Goal: Information Seeking & Learning: Learn about a topic

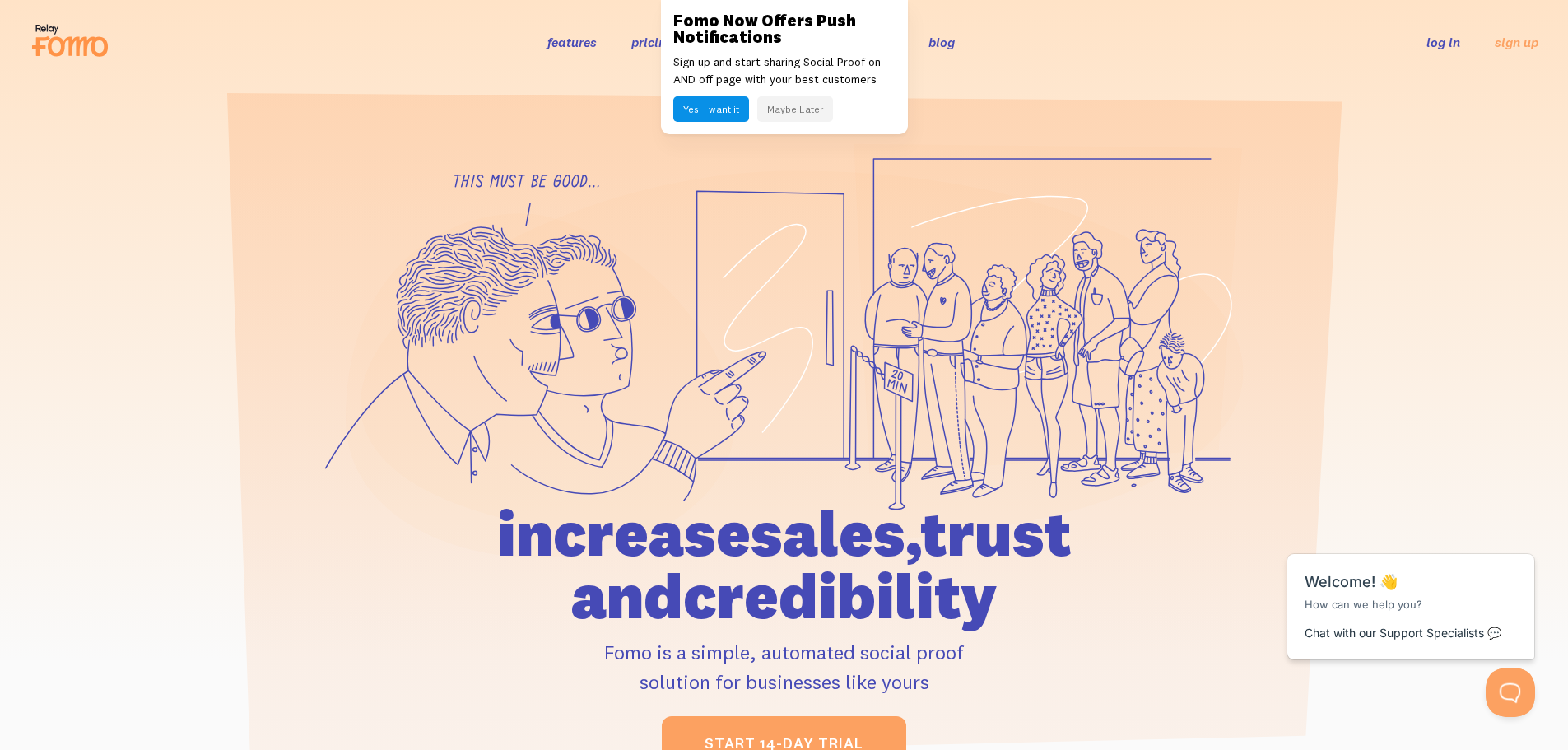
click at [575, 44] on link "features" at bounding box center [572, 42] width 49 height 16
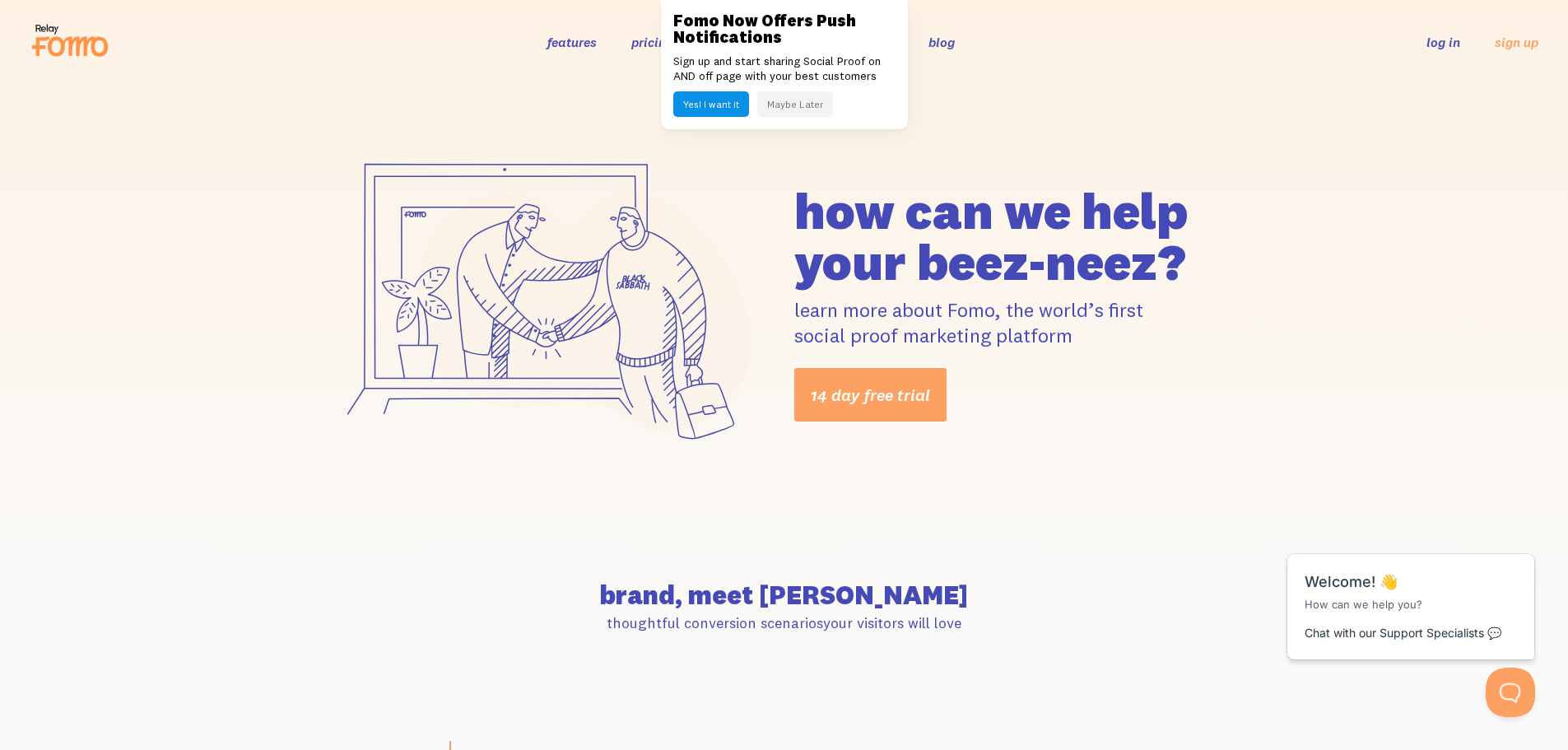
click at [80, 40] on icon at bounding box center [70, 40] width 81 height 41
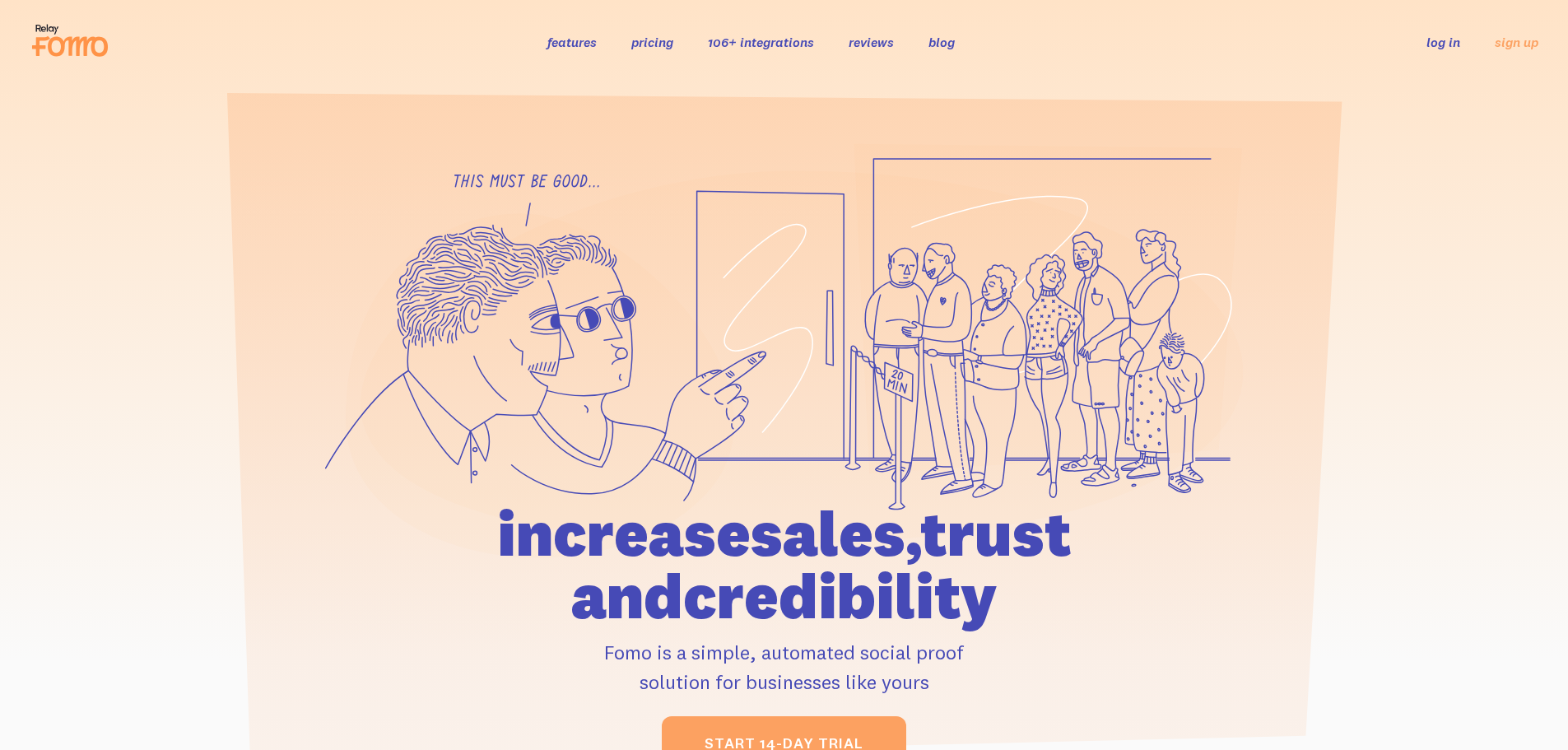
click at [564, 44] on link "features" at bounding box center [572, 42] width 49 height 16
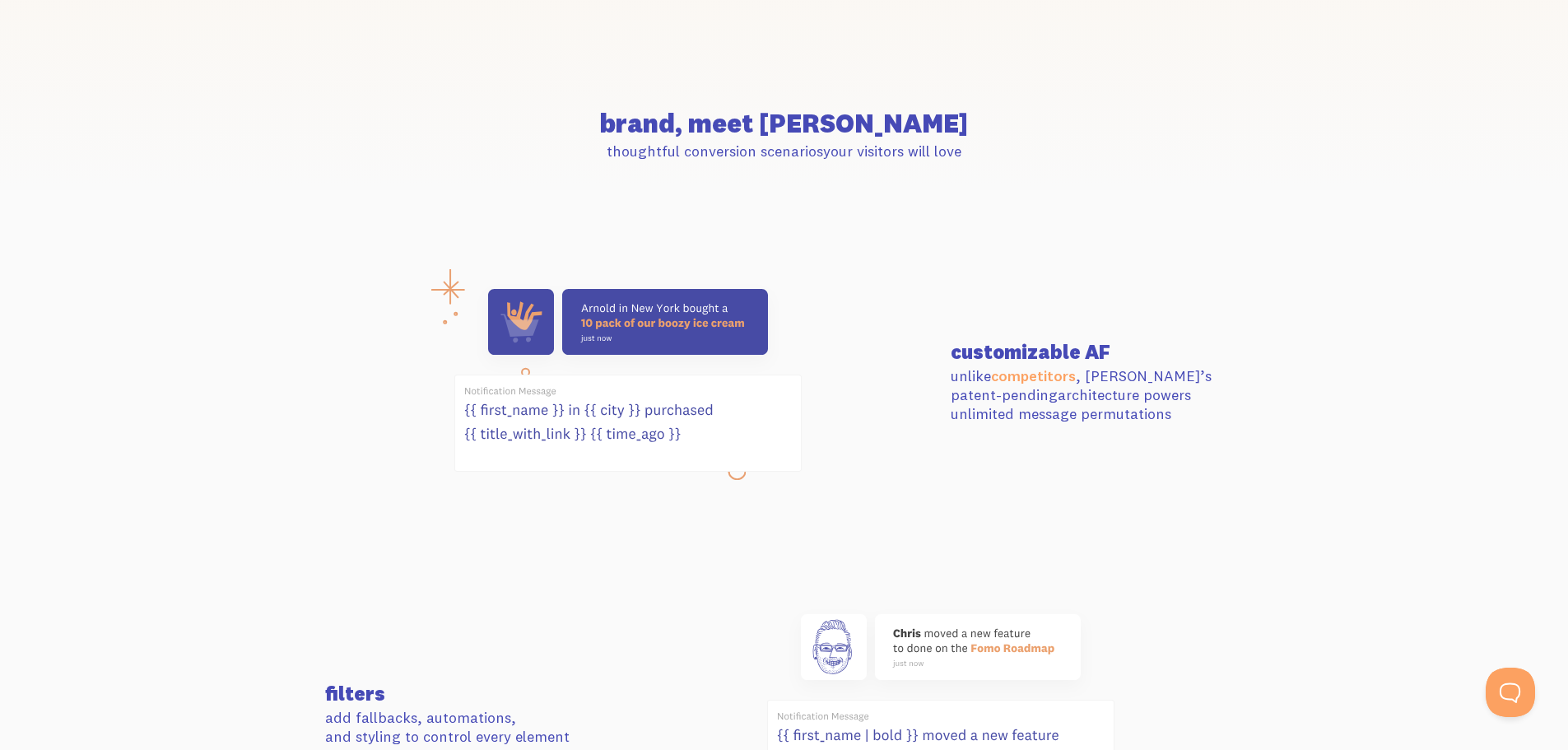
scroll to position [659, 0]
